Goal: Task Accomplishment & Management: Complete application form

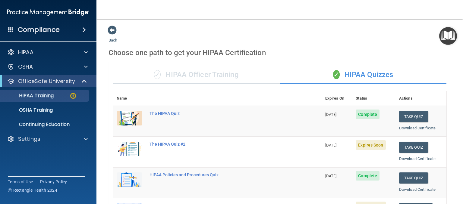
scroll to position [84, 0]
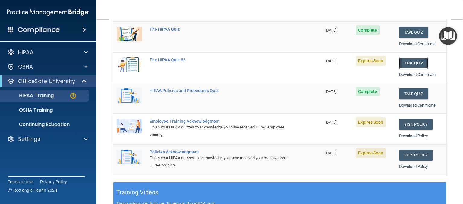
click at [411, 65] on button "Take Quiz" at bounding box center [413, 63] width 29 height 11
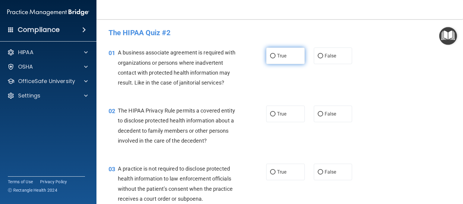
click at [272, 57] on input "True" at bounding box center [272, 56] width 5 height 5
radio input "true"
click at [318, 112] on input "False" at bounding box center [319, 114] width 5 height 5
radio input "true"
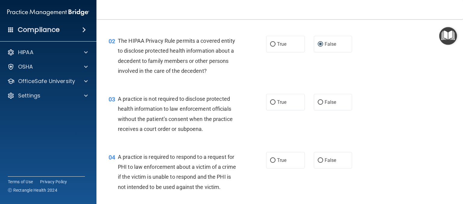
scroll to position [90, 0]
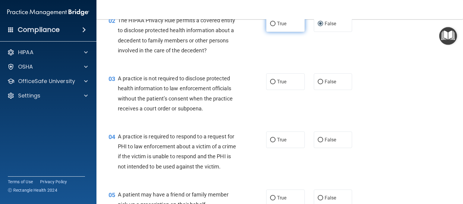
click at [270, 24] on input "True" at bounding box center [272, 24] width 5 height 5
radio input "true"
radio input "false"
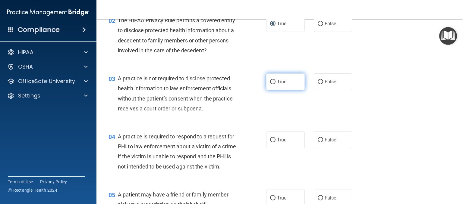
click at [273, 84] on label "True" at bounding box center [285, 81] width 39 height 17
click at [273, 84] on input "True" at bounding box center [272, 82] width 5 height 5
radio input "true"
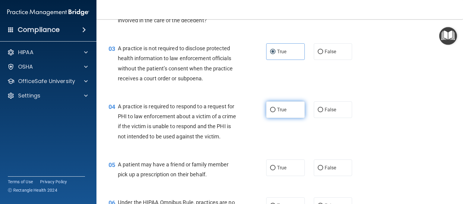
click at [273, 111] on label "True" at bounding box center [285, 110] width 39 height 17
click at [273, 111] on input "True" at bounding box center [272, 110] width 5 height 5
radio input "true"
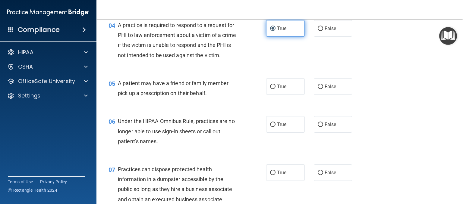
scroll to position [211, 0]
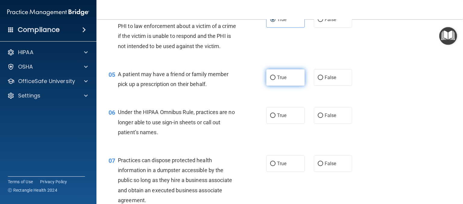
click at [272, 80] on input "True" at bounding box center [272, 78] width 5 height 5
radio input "true"
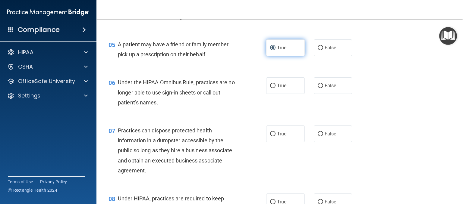
scroll to position [241, 0]
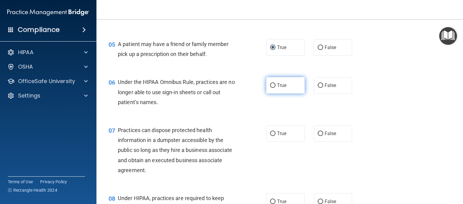
click at [277, 88] on span "True" at bounding box center [281, 86] width 9 height 6
click at [274, 88] on input "True" at bounding box center [272, 85] width 5 height 5
radio input "true"
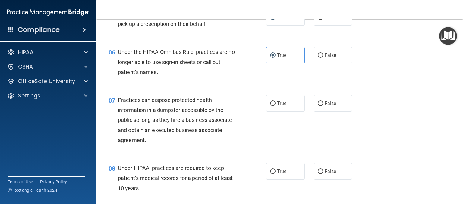
scroll to position [301, 0]
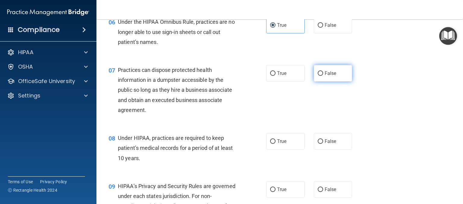
click at [324, 76] on span "False" at bounding box center [330, 73] width 12 height 6
click at [322, 76] on input "False" at bounding box center [319, 73] width 5 height 5
radio input "true"
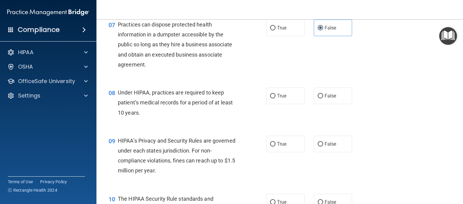
scroll to position [361, 0]
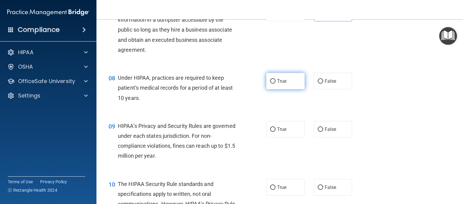
click at [283, 89] on label "True" at bounding box center [285, 81] width 39 height 17
click at [275, 84] on input "True" at bounding box center [272, 81] width 5 height 5
radio input "true"
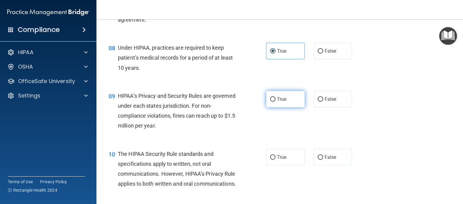
click at [280, 102] on span "True" at bounding box center [281, 99] width 9 height 6
click at [275, 102] on input "True" at bounding box center [272, 99] width 5 height 5
radio input "true"
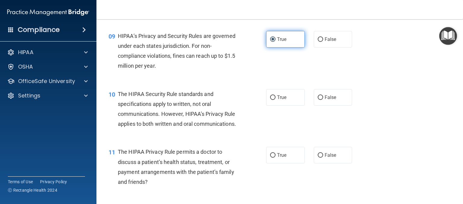
scroll to position [452, 0]
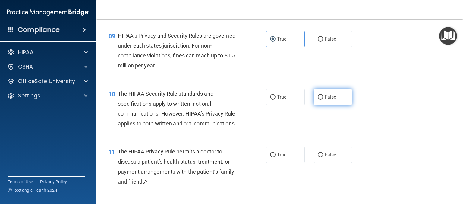
click at [317, 100] on input "False" at bounding box center [319, 97] width 5 height 5
radio input "true"
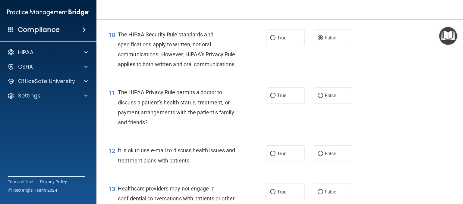
scroll to position [512, 0]
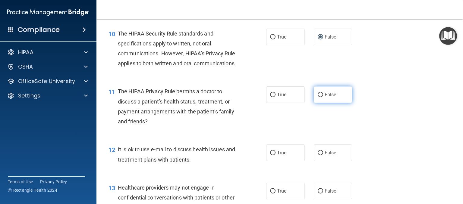
click at [324, 98] on span "False" at bounding box center [330, 95] width 12 height 6
click at [323, 97] on input "False" at bounding box center [319, 95] width 5 height 5
radio input "true"
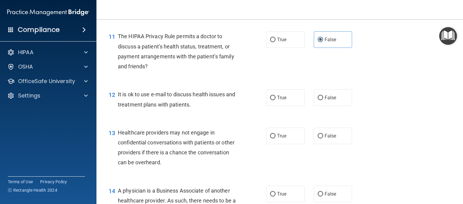
scroll to position [572, 0]
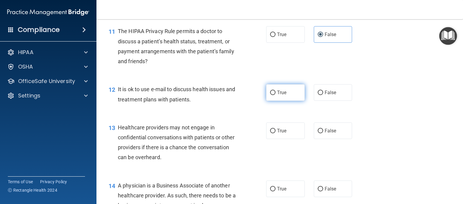
click at [292, 101] on label "True" at bounding box center [285, 92] width 39 height 17
click at [275, 95] on input "True" at bounding box center [272, 93] width 5 height 5
radio input "true"
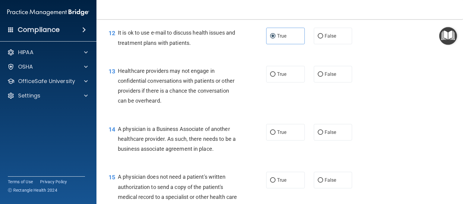
scroll to position [633, 0]
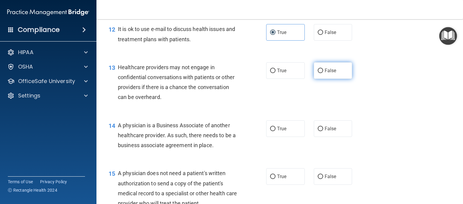
click at [317, 73] on input "False" at bounding box center [319, 71] width 5 height 5
radio input "true"
drag, startPoint x: 289, startPoint y: 92, endPoint x: 287, endPoint y: 95, distance: 3.3
click at [288, 79] on label "True" at bounding box center [285, 70] width 39 height 17
click at [275, 73] on input "True" at bounding box center [272, 71] width 5 height 5
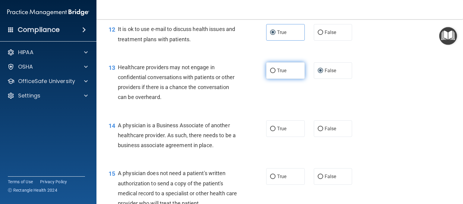
radio input "true"
radio input "false"
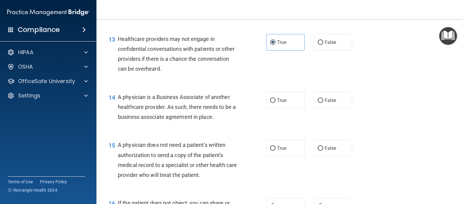
scroll to position [693, 0]
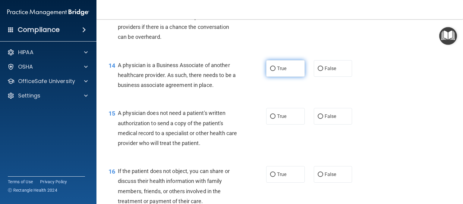
click at [292, 77] on label "True" at bounding box center [285, 68] width 39 height 17
click at [275, 71] on input "True" at bounding box center [272, 69] width 5 height 5
radio input "true"
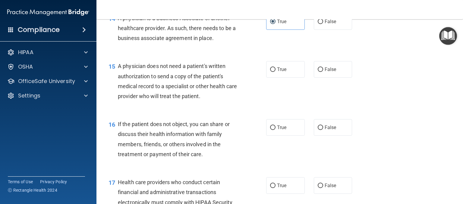
scroll to position [753, 0]
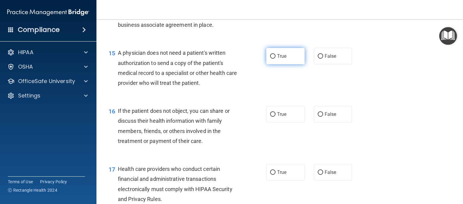
click at [286, 64] on label "True" at bounding box center [285, 56] width 39 height 17
click at [275, 59] on input "True" at bounding box center [272, 56] width 5 height 5
radio input "true"
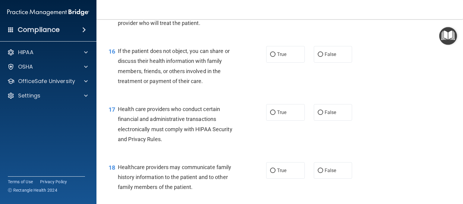
scroll to position [813, 0]
click at [317, 62] on label "False" at bounding box center [333, 54] width 39 height 17
click at [317, 57] on input "False" at bounding box center [319, 54] width 5 height 5
radio input "true"
click at [291, 62] on label "True" at bounding box center [285, 54] width 39 height 17
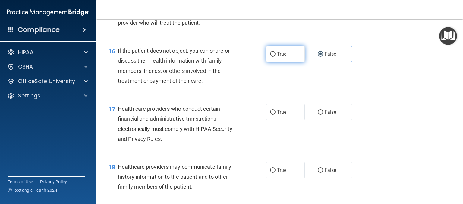
click at [275, 57] on input "True" at bounding box center [272, 54] width 5 height 5
radio input "true"
radio input "false"
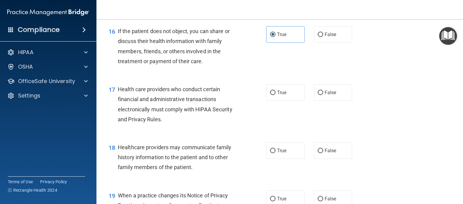
scroll to position [874, 0]
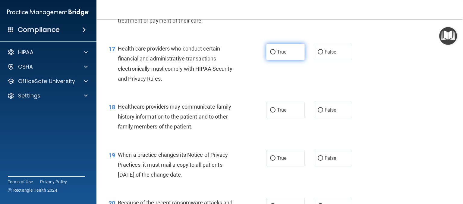
click at [286, 60] on label "True" at bounding box center [285, 52] width 39 height 17
click at [275, 55] on input "True" at bounding box center [272, 52] width 5 height 5
radio input "true"
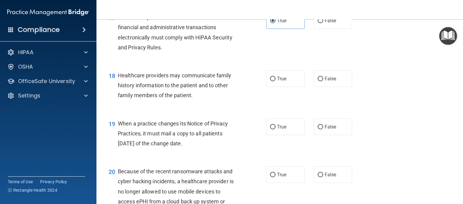
scroll to position [934, 0]
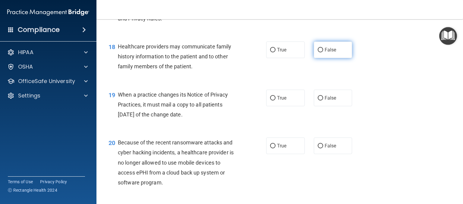
click at [318, 58] on label "False" at bounding box center [333, 50] width 39 height 17
click at [318, 52] on input "False" at bounding box center [319, 50] width 5 height 5
radio input "true"
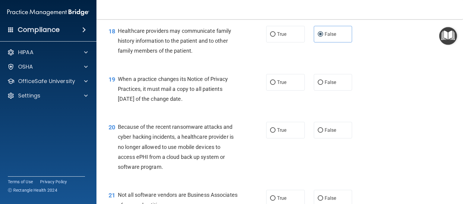
scroll to position [964, 0]
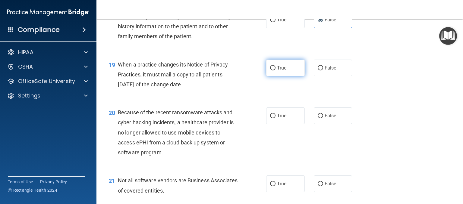
click at [287, 76] on label "True" at bounding box center [285, 68] width 39 height 17
click at [275, 70] on input "True" at bounding box center [272, 68] width 5 height 5
radio input "true"
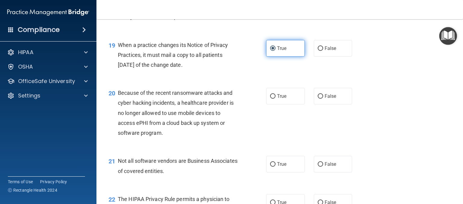
scroll to position [1024, 0]
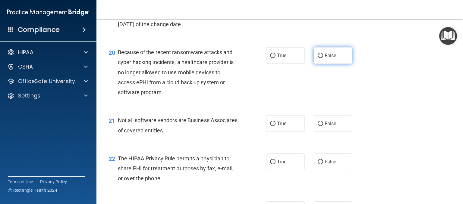
click at [327, 58] on span "False" at bounding box center [330, 56] width 12 height 6
click at [323, 58] on input "False" at bounding box center [319, 56] width 5 height 5
radio input "true"
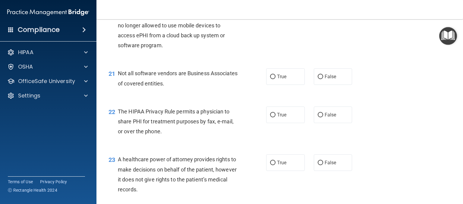
scroll to position [1084, 0]
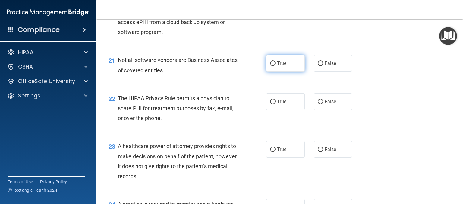
click at [287, 72] on label "True" at bounding box center [285, 63] width 39 height 17
click at [275, 66] on input "True" at bounding box center [272, 63] width 5 height 5
radio input "true"
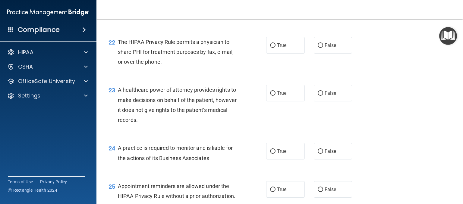
scroll to position [1145, 0]
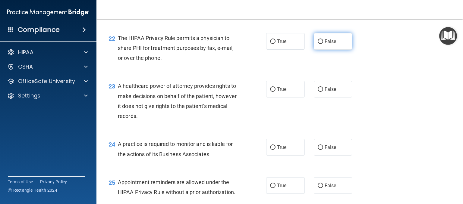
click at [329, 44] on span "False" at bounding box center [330, 42] width 12 height 6
click at [323, 44] on input "False" at bounding box center [319, 41] width 5 height 5
radio input "true"
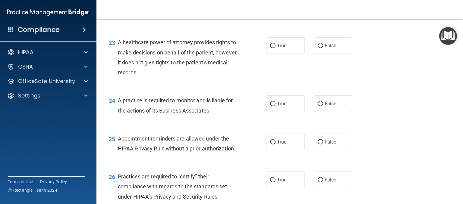
scroll to position [1175, 0]
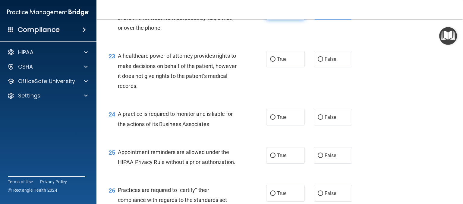
click at [281, 14] on span "True" at bounding box center [281, 11] width 9 height 6
click at [275, 14] on input "True" at bounding box center [272, 11] width 5 height 5
radio input "true"
radio input "false"
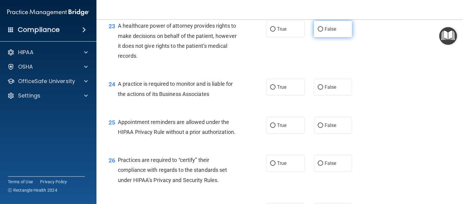
click at [320, 37] on label "False" at bounding box center [333, 29] width 39 height 17
click at [320, 32] on input "False" at bounding box center [319, 29] width 5 height 5
radio input "true"
click at [291, 37] on label "True" at bounding box center [285, 29] width 39 height 17
click at [275, 32] on input "True" at bounding box center [272, 29] width 5 height 5
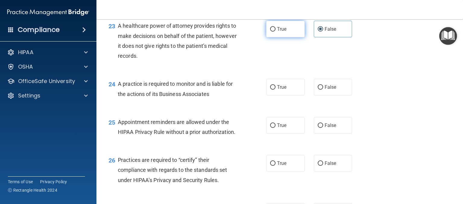
radio input "true"
radio input "false"
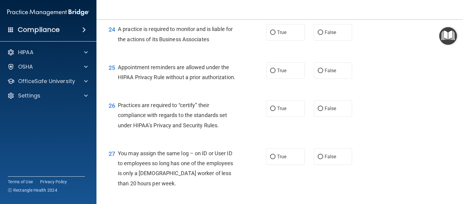
scroll to position [1265, 0]
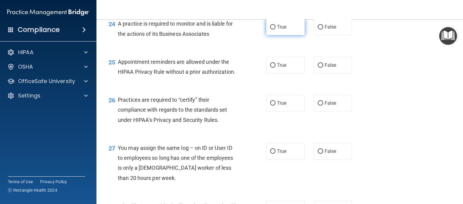
click at [277, 35] on label "True" at bounding box center [285, 27] width 39 height 17
click at [275, 30] on input "True" at bounding box center [272, 27] width 5 height 5
radio input "true"
click at [277, 68] on span "True" at bounding box center [281, 65] width 9 height 6
click at [275, 68] on input "True" at bounding box center [272, 65] width 5 height 5
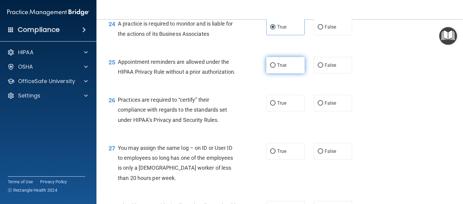
radio input "true"
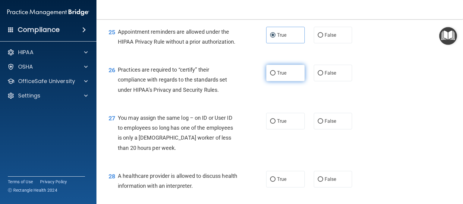
click at [284, 81] on label "True" at bounding box center [285, 73] width 39 height 17
click at [275, 76] on input "True" at bounding box center [272, 73] width 5 height 5
radio input "true"
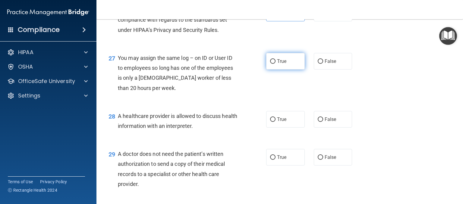
scroll to position [1355, 0]
click at [319, 64] on input "False" at bounding box center [319, 61] width 5 height 5
radio input "true"
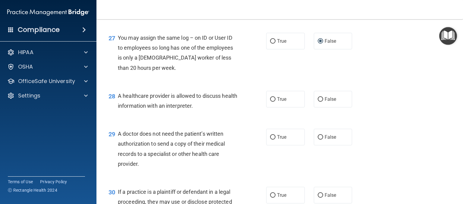
scroll to position [1386, 0]
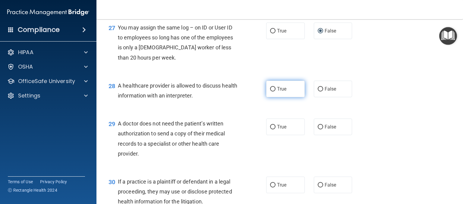
click at [283, 92] on span "True" at bounding box center [281, 89] width 9 height 6
click at [275, 92] on input "True" at bounding box center [272, 89] width 5 height 5
radio input "true"
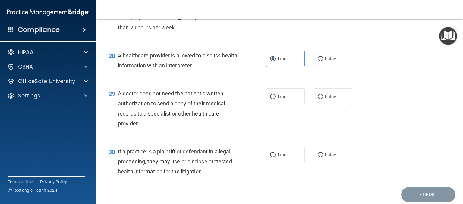
scroll to position [1446, 0]
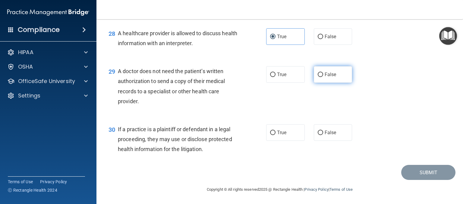
click at [324, 83] on label "False" at bounding box center [333, 74] width 39 height 17
click at [323, 77] on input "False" at bounding box center [319, 75] width 5 height 5
radio input "true"
click at [286, 128] on label "True" at bounding box center [285, 132] width 39 height 17
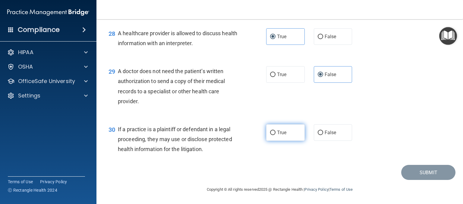
click at [275, 131] on input "True" at bounding box center [272, 133] width 5 height 5
radio input "true"
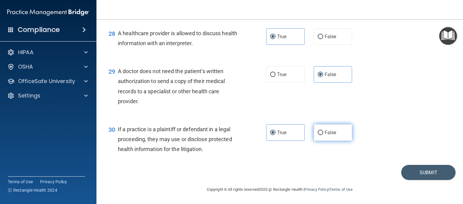
click at [336, 133] on label "False" at bounding box center [333, 132] width 39 height 17
click at [323, 133] on input "False" at bounding box center [319, 133] width 5 height 5
radio input "true"
drag, startPoint x: 297, startPoint y: 136, endPoint x: 302, endPoint y: 136, distance: 4.6
click at [297, 136] on label "True" at bounding box center [285, 132] width 39 height 17
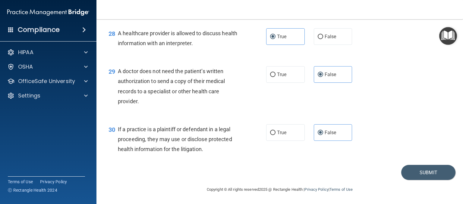
click at [275, 135] on input "True" at bounding box center [272, 133] width 5 height 5
radio input "true"
radio input "false"
click at [413, 172] on button "Submit" at bounding box center [428, 172] width 54 height 15
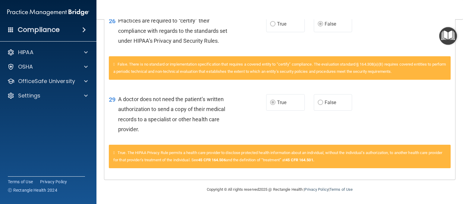
scroll to position [1187, 0]
click at [40, 82] on p "OfficeSafe University" at bounding box center [46, 81] width 57 height 7
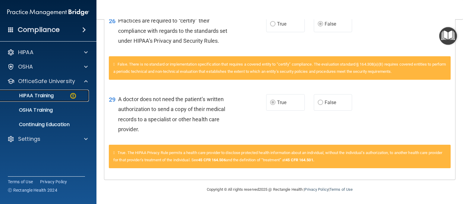
click at [64, 96] on div "HIPAA Training" at bounding box center [45, 96] width 82 height 6
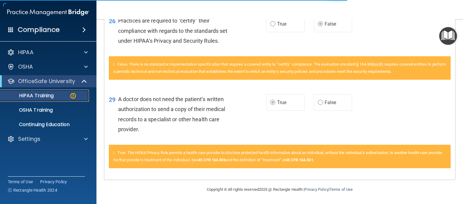
scroll to position [248, 0]
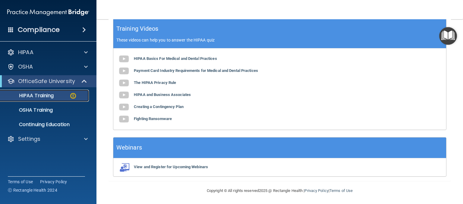
click at [77, 98] on div "HIPAA Training" at bounding box center [45, 96] width 82 height 6
click at [62, 96] on div "HIPAA Training" at bounding box center [45, 96] width 82 height 6
click at [33, 97] on p "HIPAA Training" at bounding box center [29, 96] width 50 height 6
click at [39, 97] on p "HIPAA Training" at bounding box center [29, 96] width 50 height 6
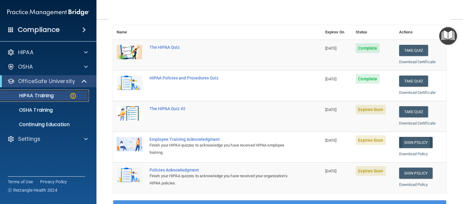
scroll to position [60, 0]
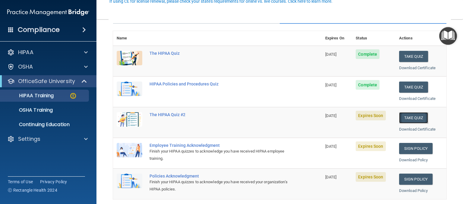
click at [405, 117] on button "Take Quiz" at bounding box center [413, 117] width 29 height 11
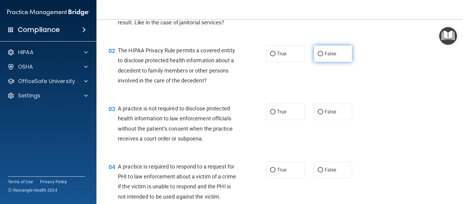
click at [320, 55] on label "False" at bounding box center [333, 53] width 39 height 17
click at [320, 55] on input "False" at bounding box center [319, 54] width 5 height 5
radio input "true"
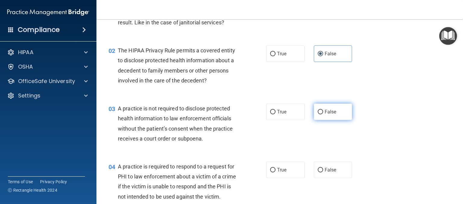
click at [324, 114] on span "False" at bounding box center [330, 112] width 12 height 6
click at [323, 114] on input "False" at bounding box center [319, 112] width 5 height 5
radio input "true"
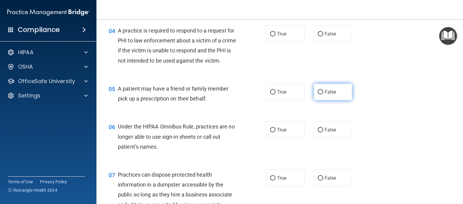
scroll to position [211, 0]
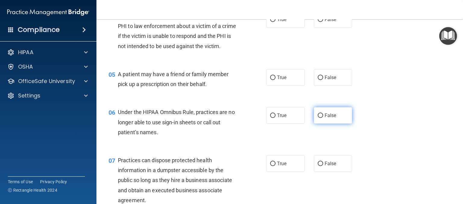
click at [324, 118] on span "False" at bounding box center [330, 116] width 12 height 6
click at [323, 118] on input "False" at bounding box center [319, 116] width 5 height 5
radio input "true"
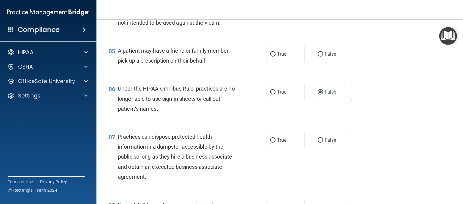
scroll to position [271, 0]
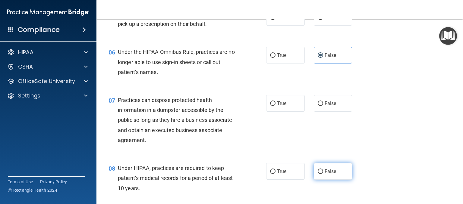
click at [320, 180] on label "False" at bounding box center [333, 171] width 39 height 17
click at [320, 174] on input "False" at bounding box center [319, 172] width 5 height 5
radio input "true"
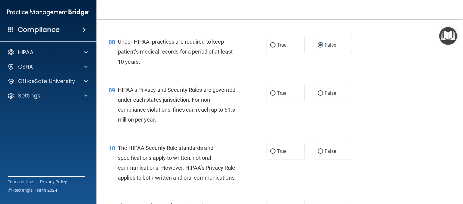
scroll to position [452, 0]
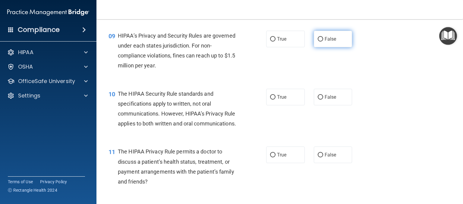
click at [326, 47] on label "False" at bounding box center [333, 39] width 39 height 17
click at [323, 42] on input "False" at bounding box center [319, 39] width 5 height 5
radio input "true"
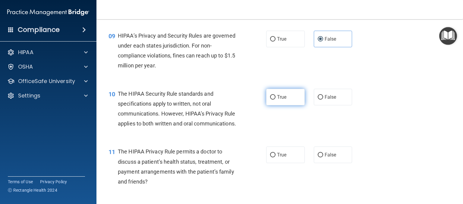
click at [289, 105] on label "True" at bounding box center [285, 97] width 39 height 17
click at [275, 100] on input "True" at bounding box center [272, 97] width 5 height 5
radio input "true"
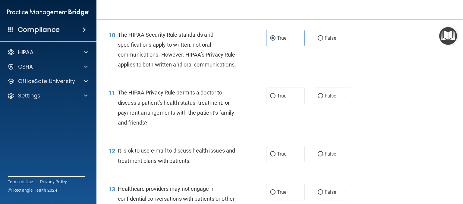
scroll to position [512, 0]
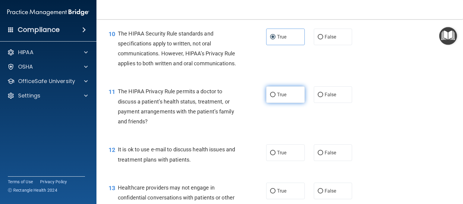
click at [284, 103] on label "True" at bounding box center [285, 94] width 39 height 17
click at [275, 97] on input "True" at bounding box center [272, 95] width 5 height 5
radio input "true"
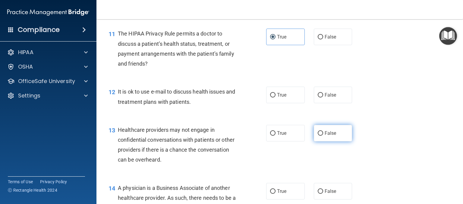
scroll to position [572, 0]
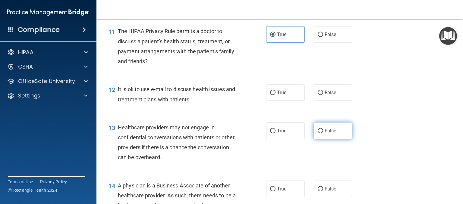
click at [335, 139] on label "False" at bounding box center [333, 131] width 39 height 17
click at [323, 133] on input "False" at bounding box center [319, 131] width 5 height 5
radio input "true"
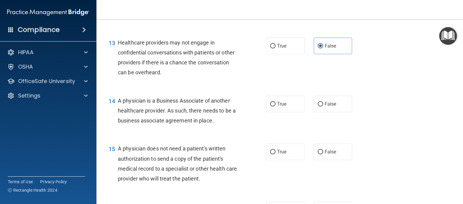
scroll to position [663, 0]
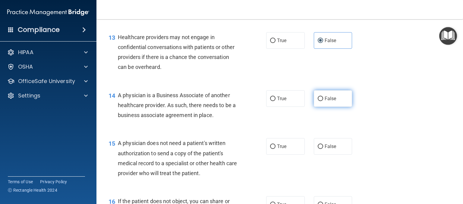
click at [336, 107] on label "False" at bounding box center [333, 98] width 39 height 17
click at [323, 101] on input "False" at bounding box center [319, 99] width 5 height 5
radio input "true"
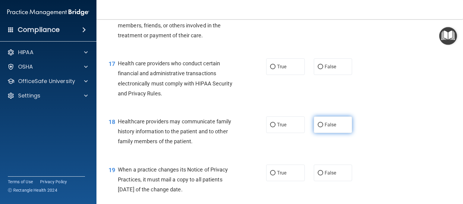
scroll to position [904, 0]
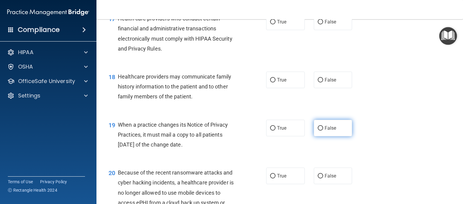
click at [331, 131] on span "False" at bounding box center [330, 128] width 12 height 6
click at [323, 131] on input "False" at bounding box center [319, 128] width 5 height 5
radio input "true"
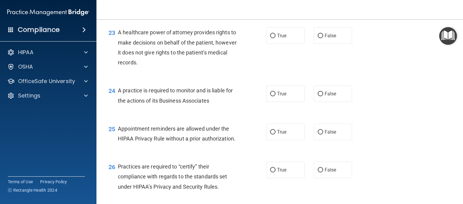
scroll to position [1205, 0]
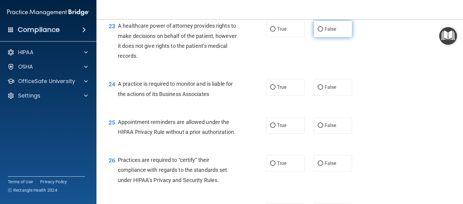
drag, startPoint x: 321, startPoint y: 55, endPoint x: 319, endPoint y: 57, distance: 3.2
click at [320, 37] on label "False" at bounding box center [333, 29] width 39 height 17
click at [320, 32] on input "False" at bounding box center [319, 29] width 5 height 5
radio input "true"
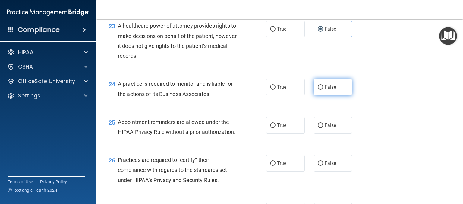
click at [327, 95] on label "False" at bounding box center [333, 87] width 39 height 17
click at [323, 90] on input "False" at bounding box center [319, 87] width 5 height 5
radio input "true"
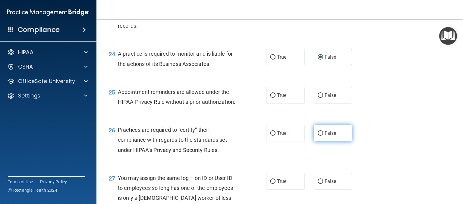
click at [324, 136] on span "False" at bounding box center [330, 133] width 12 height 6
click at [322, 136] on input "False" at bounding box center [319, 133] width 5 height 5
radio input "true"
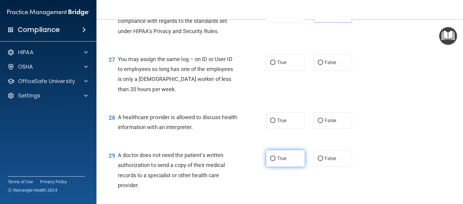
scroll to position [1386, 0]
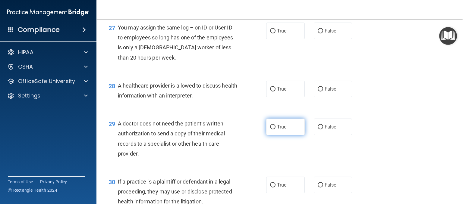
click at [278, 135] on label "True" at bounding box center [285, 127] width 39 height 17
click at [275, 130] on input "True" at bounding box center [272, 127] width 5 height 5
radio input "true"
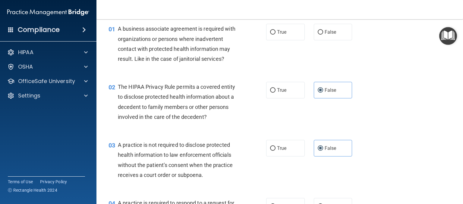
scroll to position [0, 0]
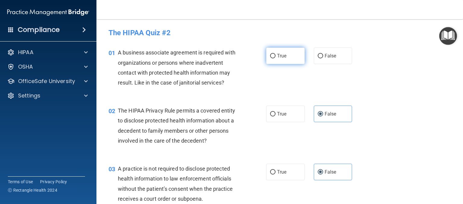
drag, startPoint x: 269, startPoint y: 59, endPoint x: 263, endPoint y: 65, distance: 8.7
click at [269, 60] on label "True" at bounding box center [285, 56] width 39 height 17
click at [270, 58] on input "True" at bounding box center [272, 56] width 5 height 5
radio input "true"
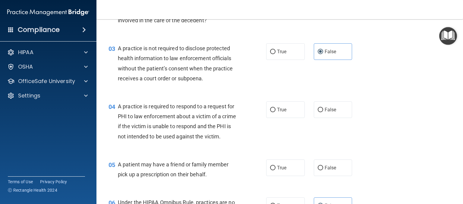
scroll to position [151, 0]
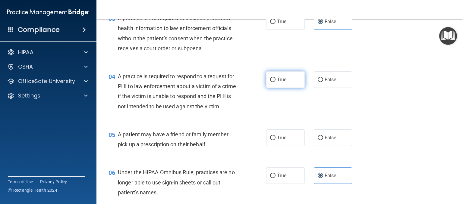
click at [275, 85] on label "True" at bounding box center [285, 79] width 39 height 17
click at [275, 82] on input "True" at bounding box center [272, 80] width 5 height 5
radio input "true"
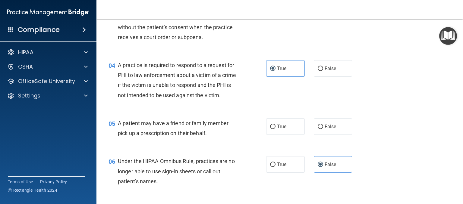
scroll to position [181, 0]
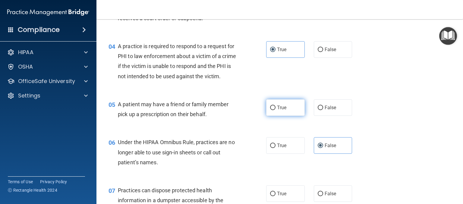
click at [291, 116] on label "True" at bounding box center [285, 107] width 39 height 17
click at [275, 110] on input "True" at bounding box center [272, 108] width 5 height 5
radio input "true"
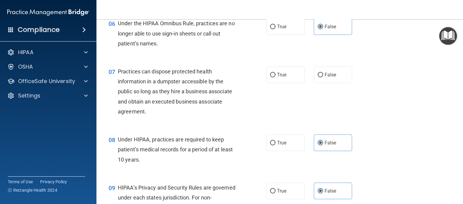
scroll to position [301, 0]
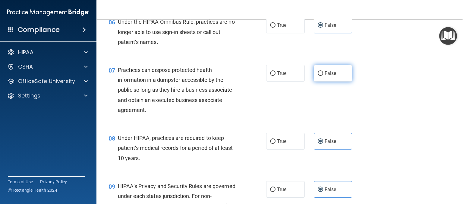
click at [314, 82] on label "False" at bounding box center [333, 73] width 39 height 17
click at [317, 76] on input "False" at bounding box center [319, 73] width 5 height 5
radio input "true"
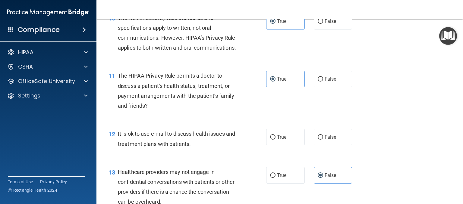
scroll to position [542, 0]
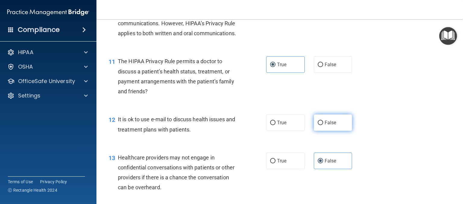
click at [329, 126] on span "False" at bounding box center [330, 123] width 12 height 6
click at [323, 125] on input "False" at bounding box center [319, 123] width 5 height 5
radio input "true"
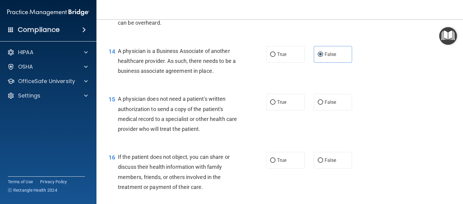
scroll to position [723, 0]
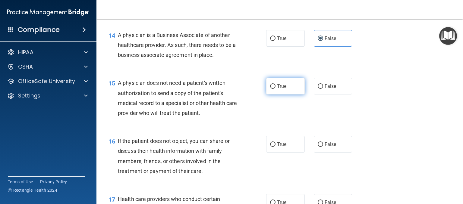
click at [286, 95] on label "True" at bounding box center [285, 86] width 39 height 17
click at [275, 89] on input "True" at bounding box center [272, 86] width 5 height 5
radio input "true"
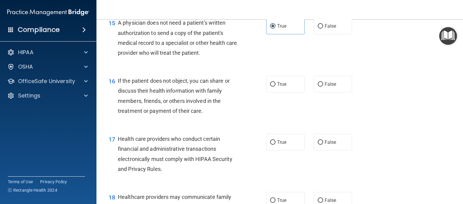
scroll to position [813, 0]
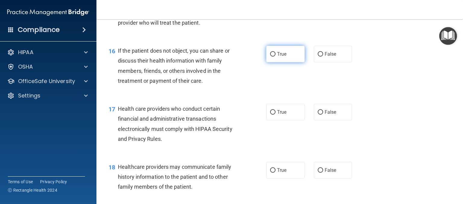
click at [275, 62] on label "True" at bounding box center [285, 54] width 39 height 17
click at [275, 57] on input "True" at bounding box center [272, 54] width 5 height 5
radio input "true"
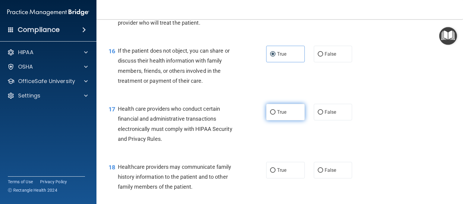
click at [286, 120] on label "True" at bounding box center [285, 112] width 39 height 17
click at [275, 115] on input "True" at bounding box center [272, 112] width 5 height 5
radio input "true"
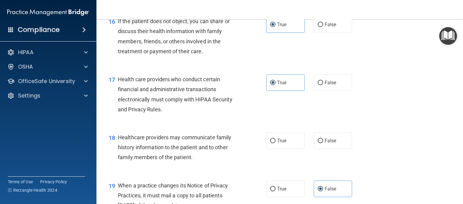
scroll to position [934, 0]
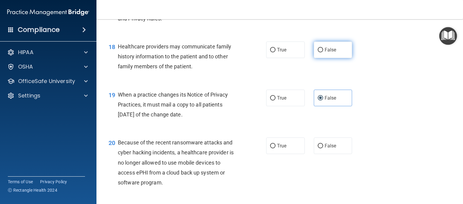
click at [335, 58] on label "False" at bounding box center [333, 50] width 39 height 17
click at [323, 52] on input "False" at bounding box center [319, 50] width 5 height 5
radio input "true"
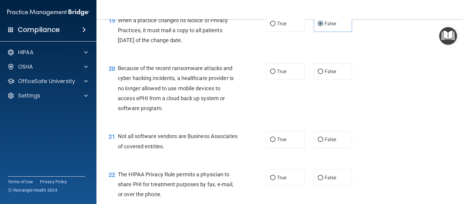
scroll to position [1024, 0]
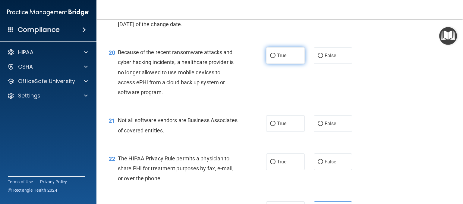
click at [289, 64] on label "True" at bounding box center [285, 55] width 39 height 17
click at [275, 58] on input "True" at bounding box center [272, 56] width 5 height 5
radio input "true"
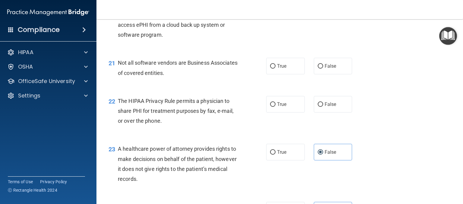
scroll to position [1084, 0]
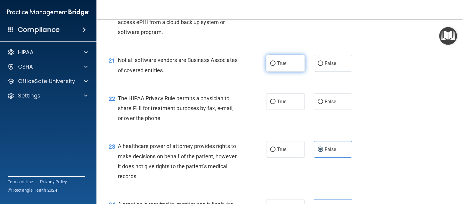
click at [280, 66] on span "True" at bounding box center [281, 64] width 9 height 6
click at [275, 66] on input "True" at bounding box center [272, 63] width 5 height 5
radio input "true"
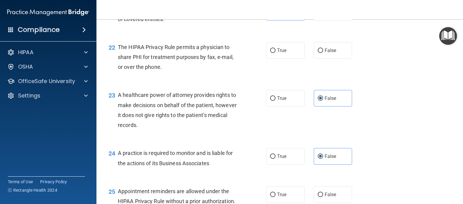
scroll to position [1175, 0]
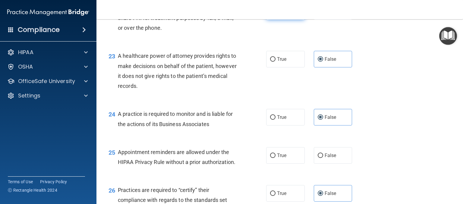
drag, startPoint x: 277, startPoint y: 35, endPoint x: 285, endPoint y: 35, distance: 8.1
click at [277, 20] on label "True" at bounding box center [285, 11] width 39 height 17
click at [275, 14] on input "True" at bounding box center [272, 11] width 5 height 5
radio input "true"
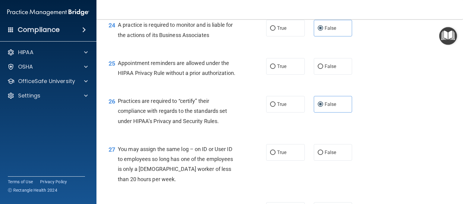
scroll to position [1265, 0]
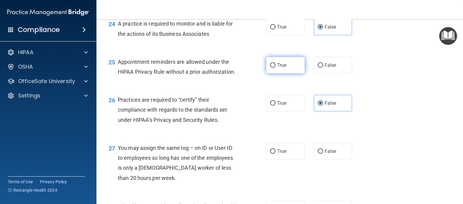
click at [277, 68] on span "True" at bounding box center [281, 65] width 9 height 6
click at [274, 68] on input "True" at bounding box center [272, 65] width 5 height 5
radio input "true"
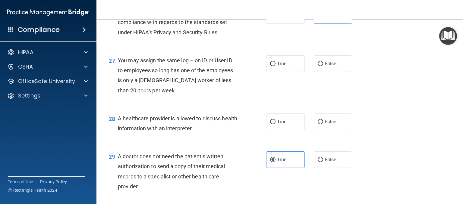
scroll to position [1355, 0]
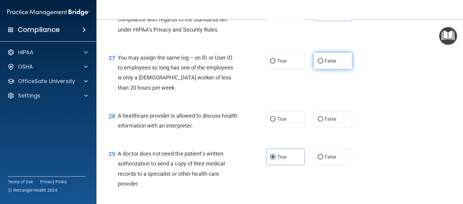
click at [326, 64] on span "False" at bounding box center [330, 61] width 12 height 6
click at [323, 64] on input "False" at bounding box center [319, 61] width 5 height 5
radio input "true"
click at [282, 122] on span "True" at bounding box center [281, 119] width 9 height 6
click at [275, 122] on input "True" at bounding box center [272, 119] width 5 height 5
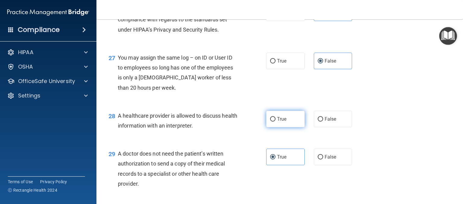
radio input "true"
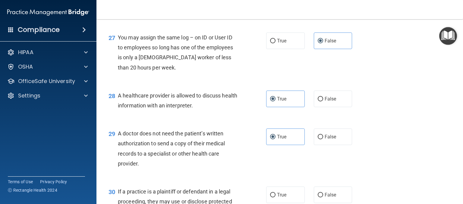
scroll to position [1446, 0]
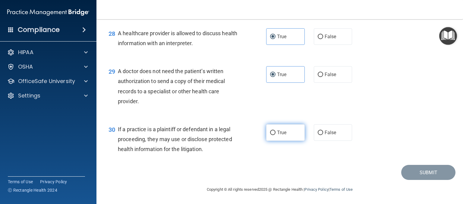
click at [274, 141] on label "True" at bounding box center [285, 132] width 39 height 17
click at [274, 135] on input "True" at bounding box center [272, 133] width 5 height 5
radio input "true"
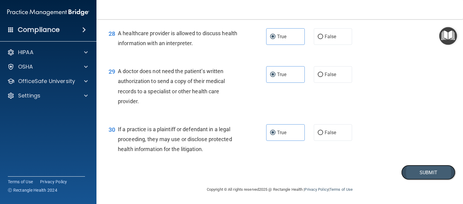
click at [435, 180] on button "Submit" at bounding box center [428, 172] width 54 height 15
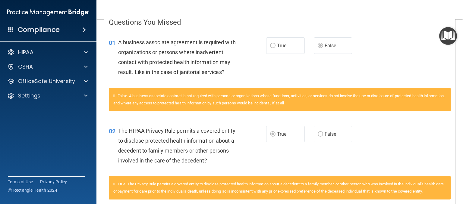
scroll to position [81, 0]
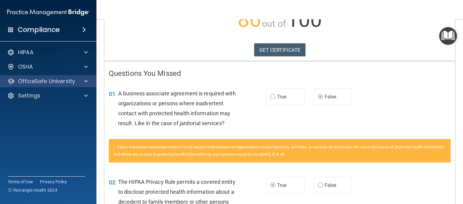
click at [34, 85] on div "OfficeSafe University" at bounding box center [48, 81] width 97 height 12
click at [82, 82] on div at bounding box center [84, 81] width 15 height 7
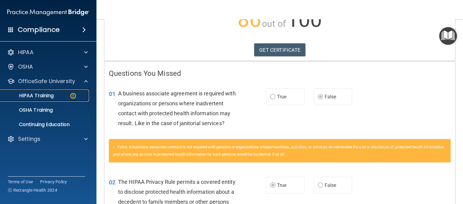
click at [60, 97] on div "HIPAA Training" at bounding box center [45, 96] width 82 height 6
